Goal: Information Seeking & Learning: Compare options

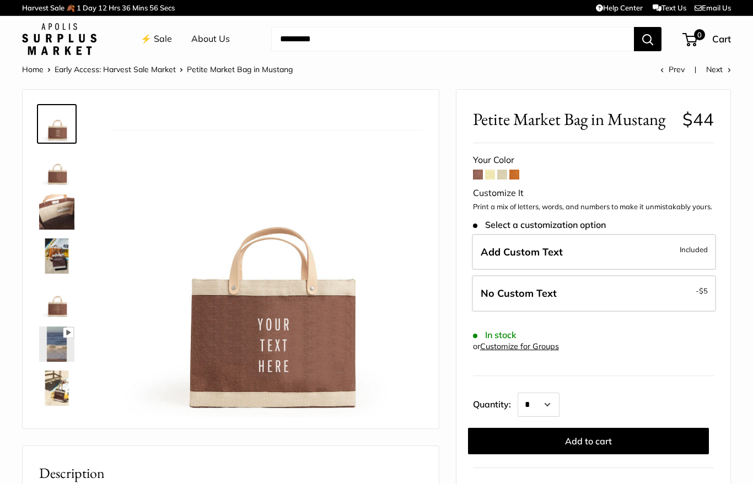
click at [493, 174] on span at bounding box center [490, 175] width 10 height 10
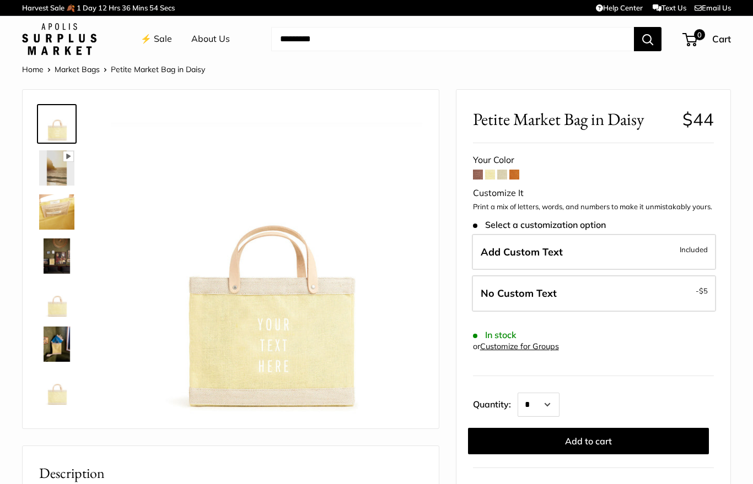
click at [502, 179] on span at bounding box center [502, 175] width 10 height 10
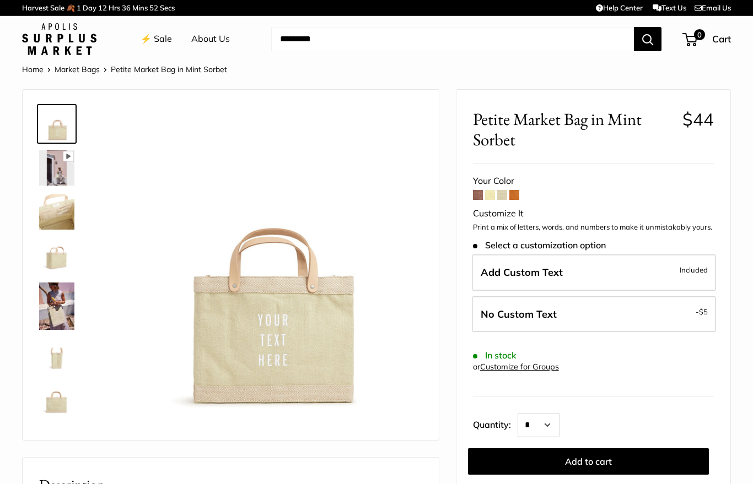
click at [516, 193] on span at bounding box center [514, 195] width 10 height 10
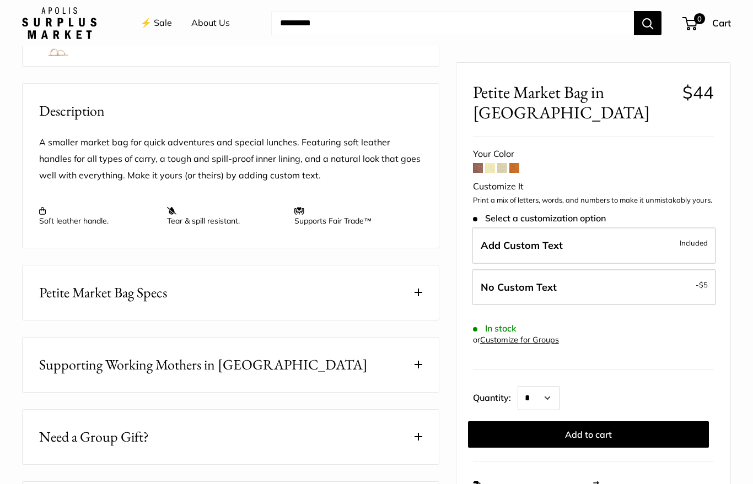
scroll to position [372, 0]
